Goal: Transaction & Acquisition: Purchase product/service

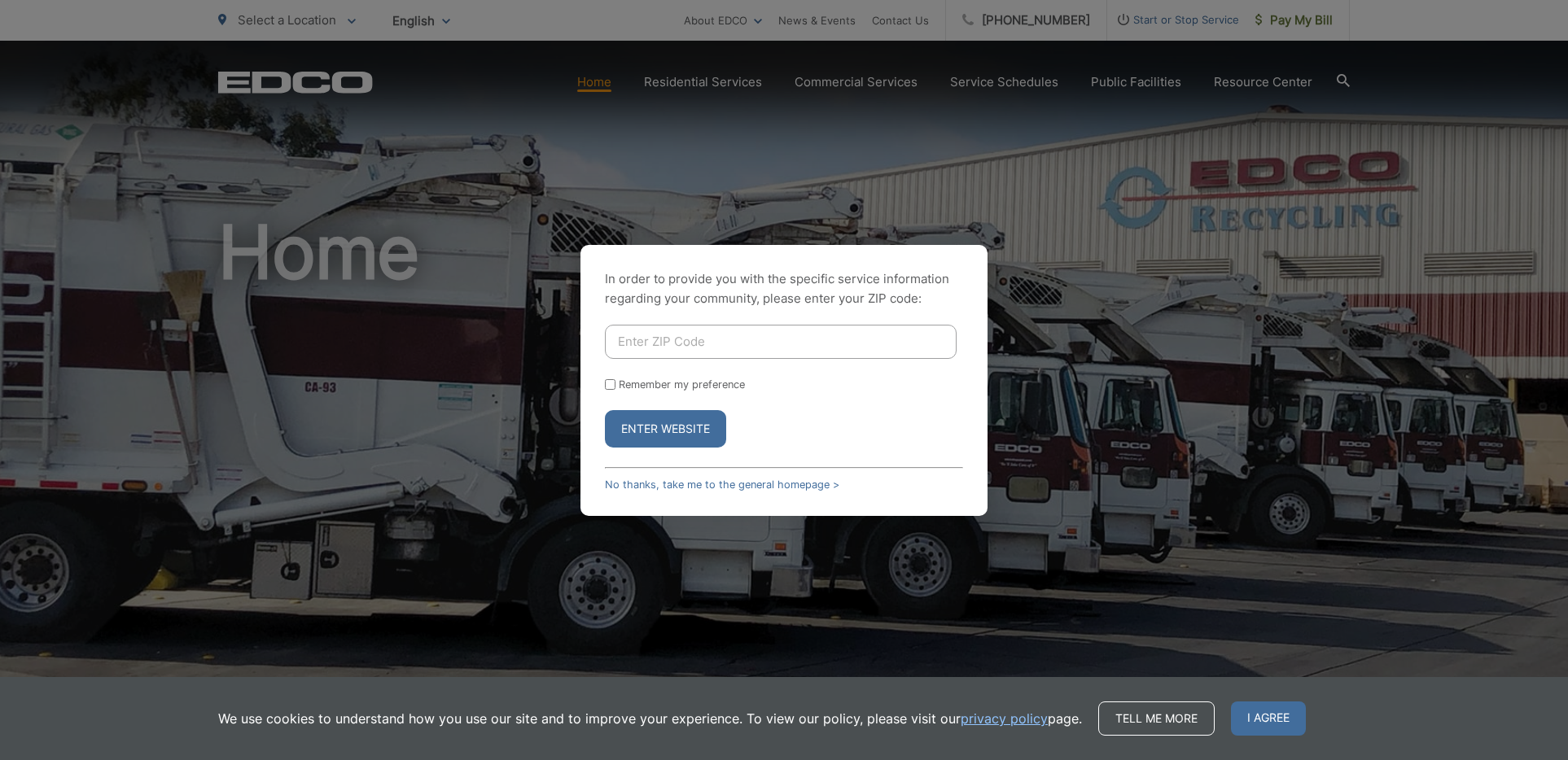
click at [679, 342] on input "Enter ZIP Code" at bounding box center [781, 342] width 351 height 34
type input "92083"
click at [691, 429] on button "Enter Website" at bounding box center [666, 429] width 122 height 38
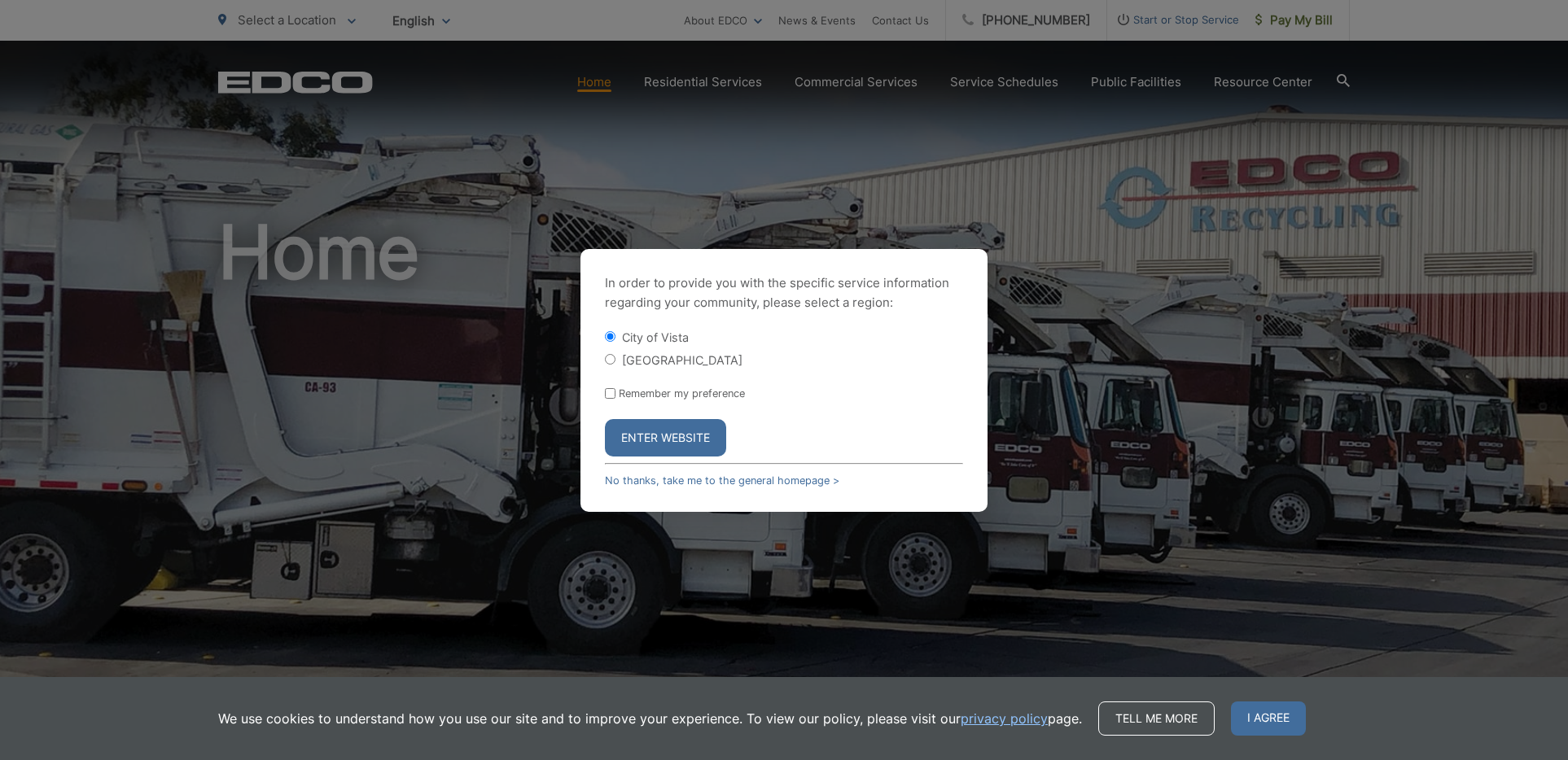
click at [691, 429] on button "Enter Website" at bounding box center [666, 438] width 122 height 38
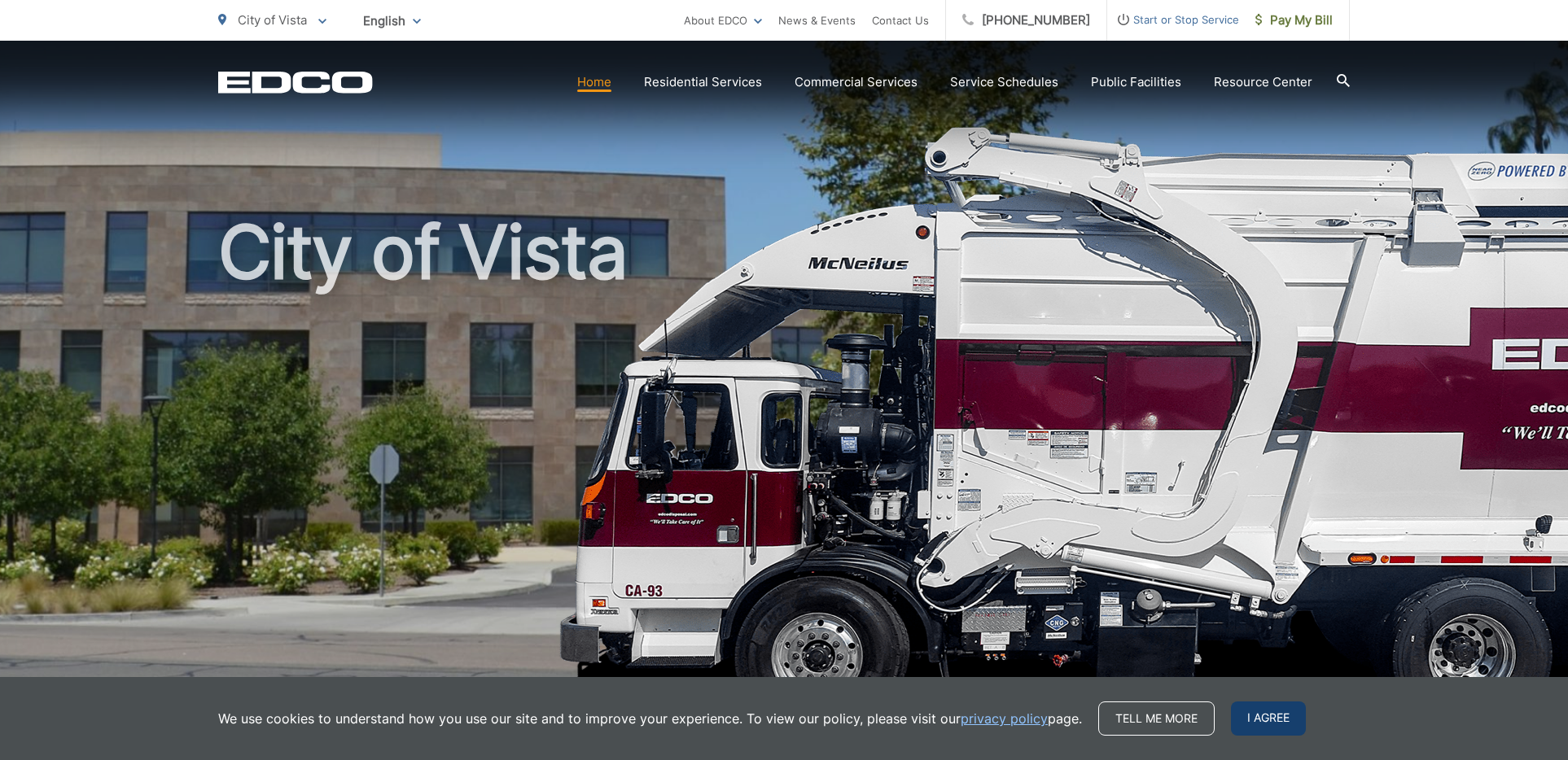
click at [1274, 718] on span "I agree" at bounding box center [1267, 719] width 75 height 34
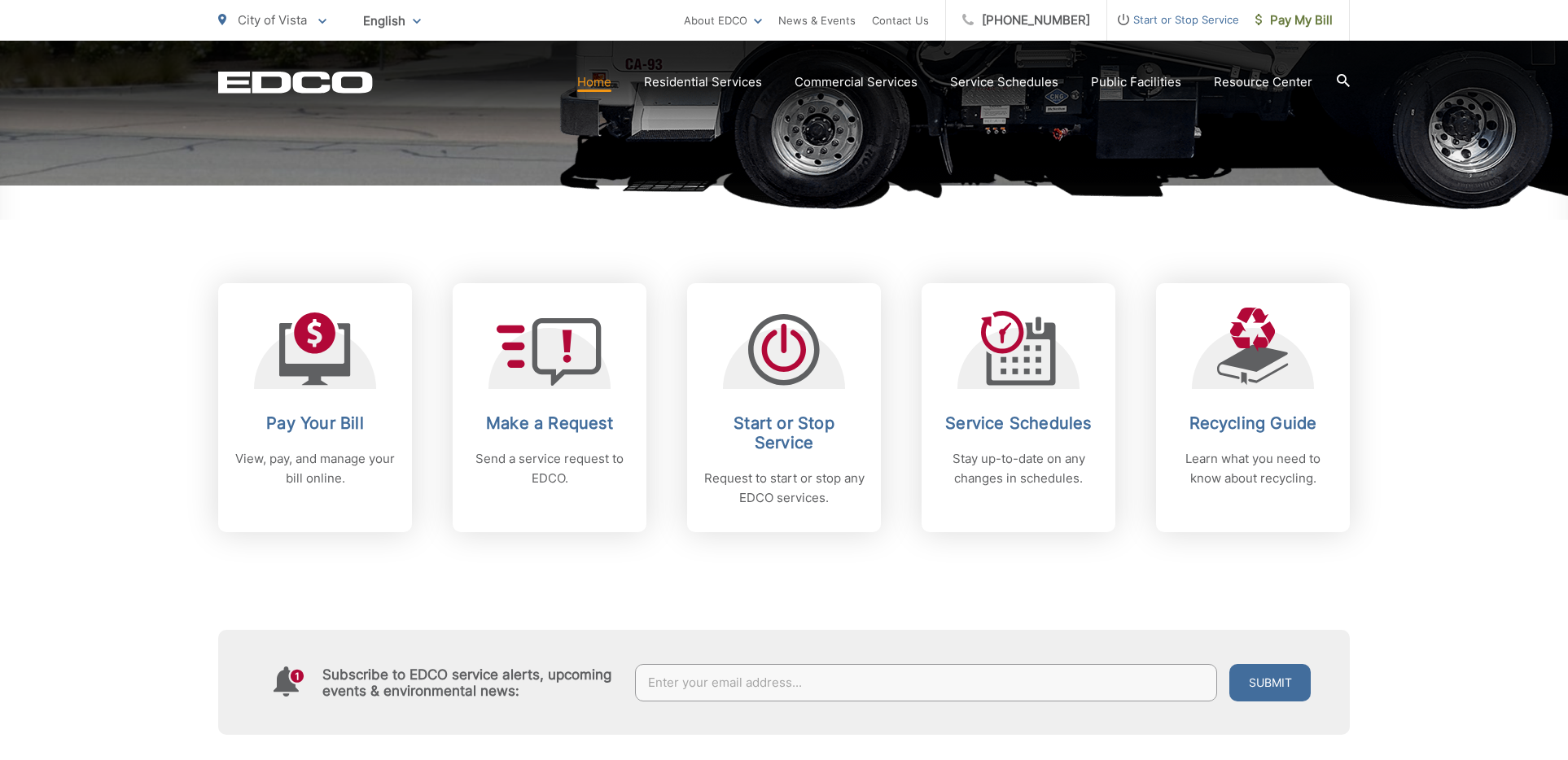
scroll to position [572, 0]
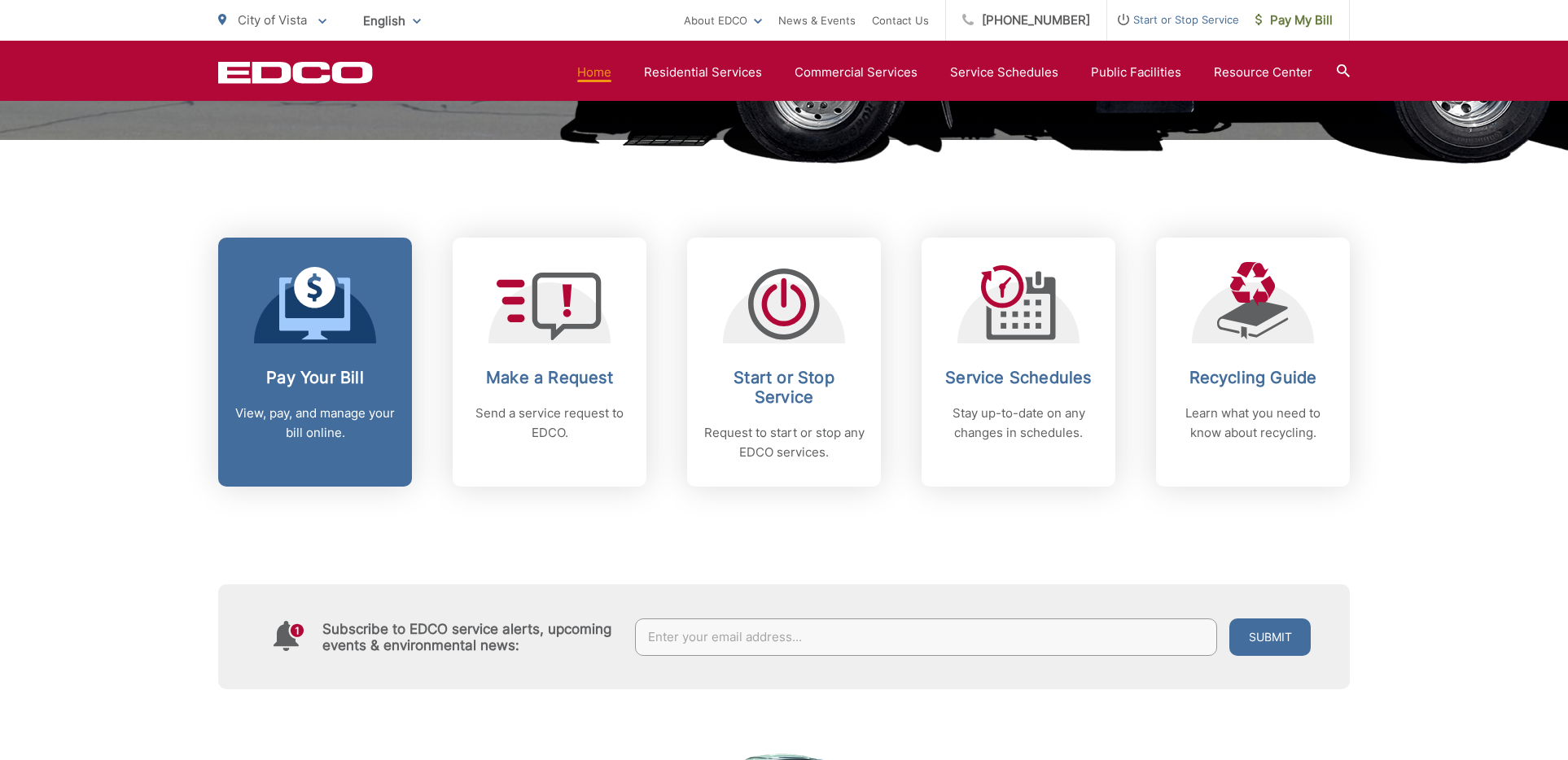
click at [344, 402] on div "Pay Your Bill View, pay, and manage your bill online." at bounding box center [315, 404] width 161 height 75
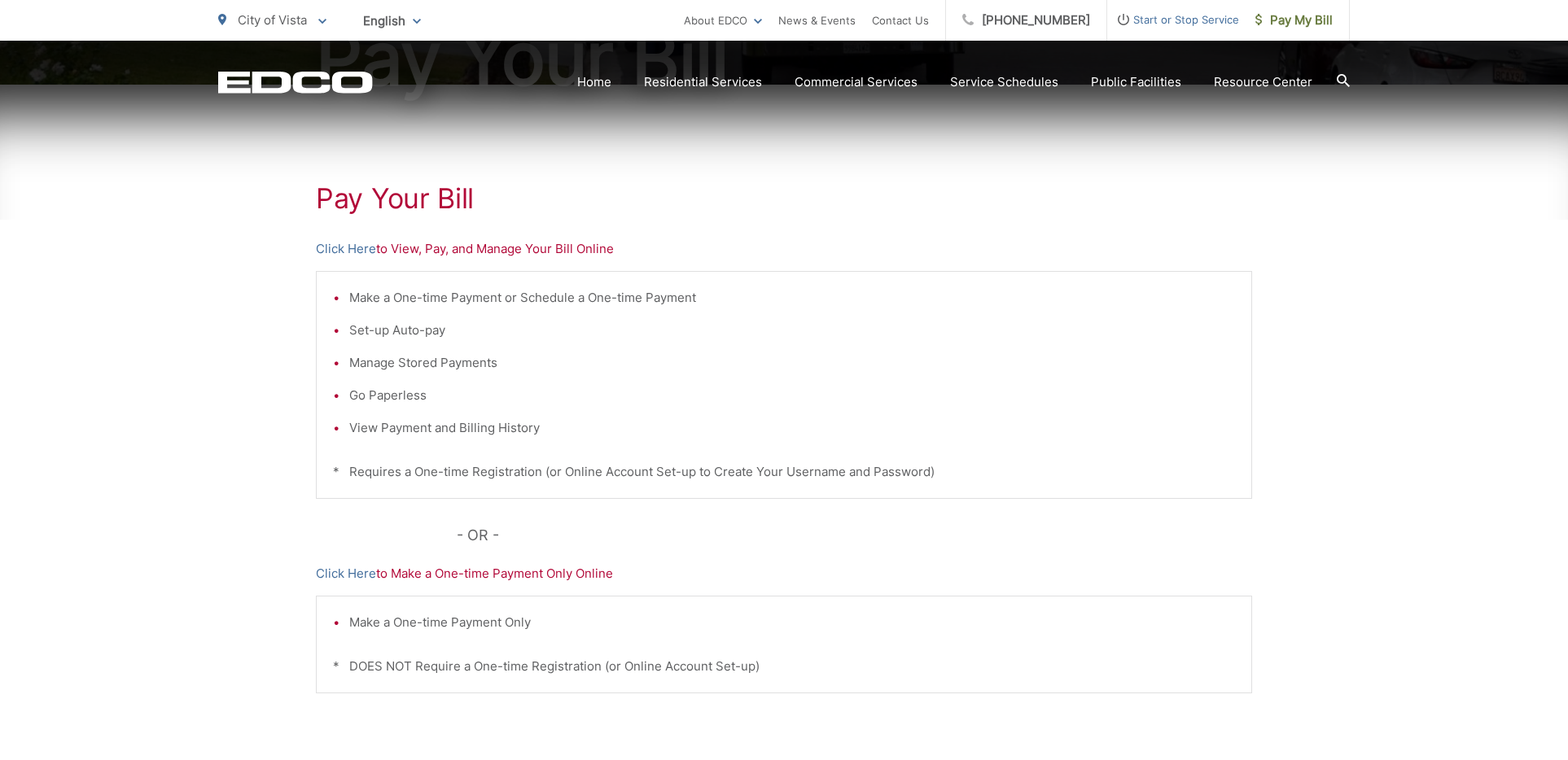
scroll to position [246, 0]
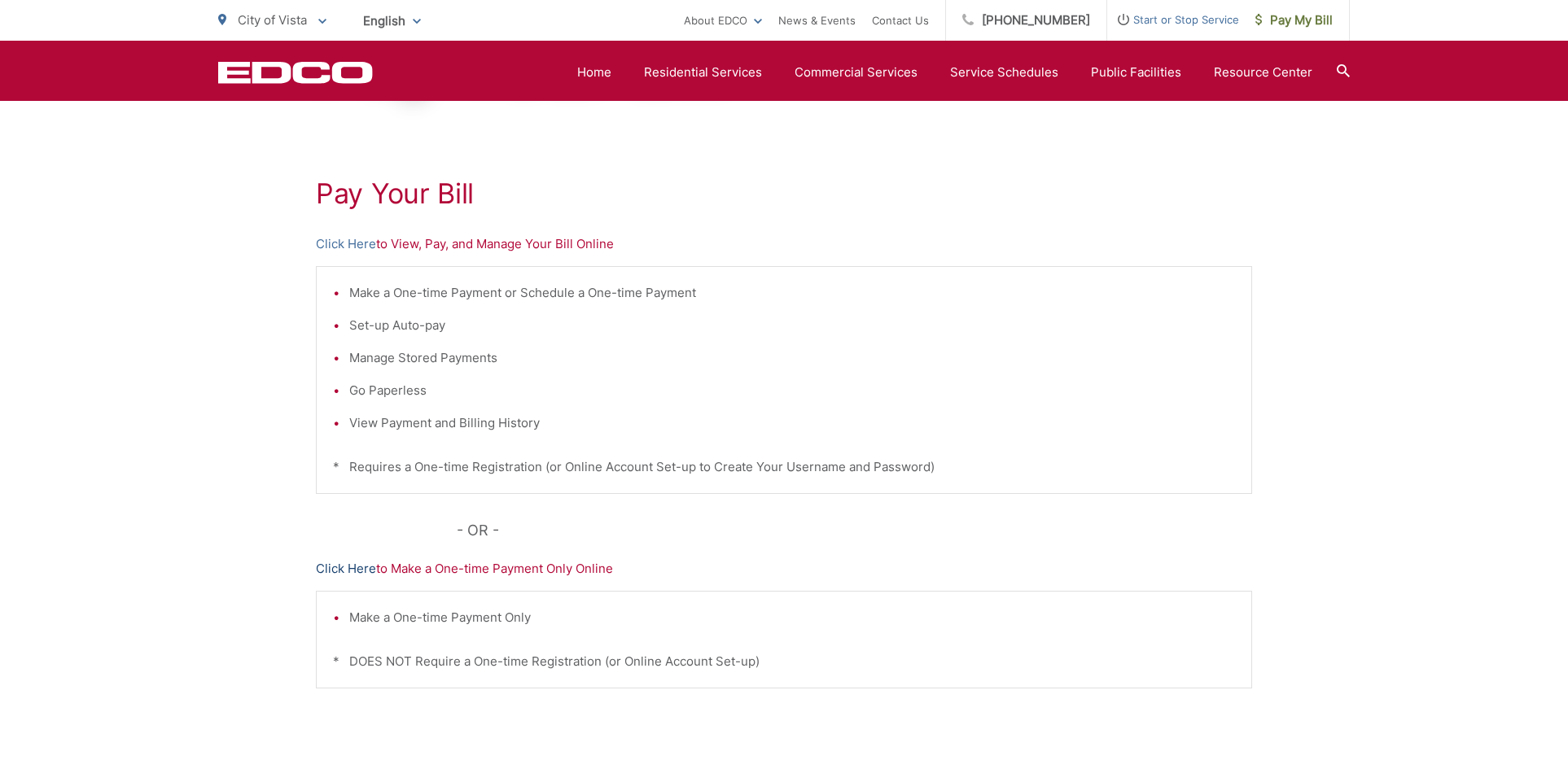
click at [332, 570] on link "Click Here" at bounding box center [346, 569] width 60 height 20
